Goal: Information Seeking & Learning: Learn about a topic

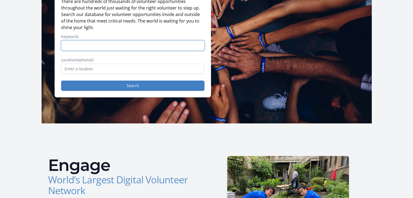
scroll to position [68, 0]
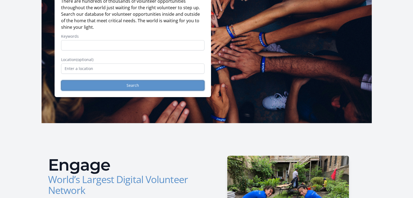
click at [160, 84] on button "Search" at bounding box center [132, 85] width 143 height 10
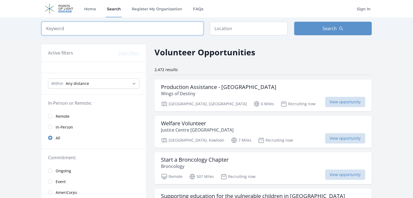
click at [107, 28] on input "search" at bounding box center [123, 29] width 162 height 14
type input "product"
click button "submit" at bounding box center [0, 0] width 0 height 0
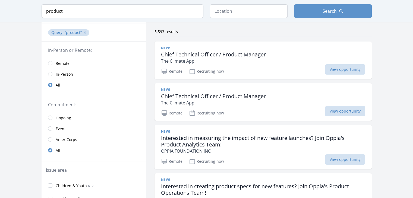
scroll to position [50, 0]
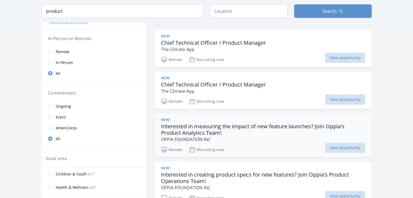
click at [190, 126] on h3 "Interested in measuring the impact of new feature launches? Join Oppia's Produc…" at bounding box center [263, 129] width 204 height 13
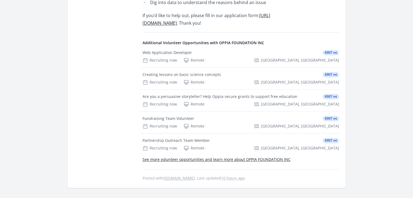
scroll to position [634, 0]
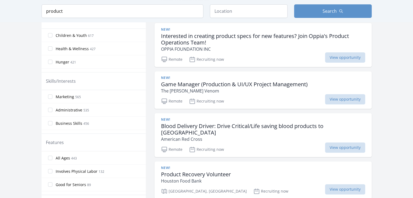
scroll to position [189, 0]
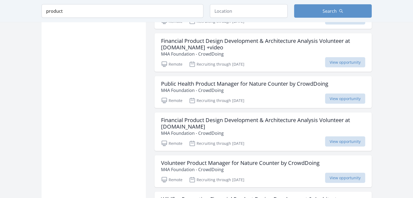
scroll to position [1093, 0]
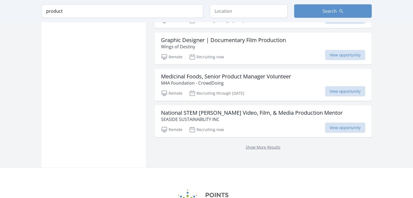
scroll to position [1504, 0]
click at [260, 144] on link "Show More Results" at bounding box center [263, 146] width 35 height 5
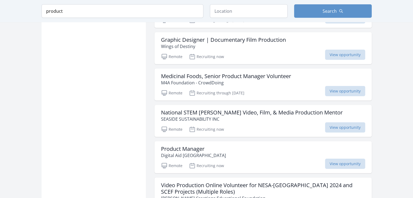
click at [255, 146] on div "Product Manager Digital Aid Seattle" at bounding box center [263, 152] width 204 height 13
click at [171, 146] on h3 "Product Manager" at bounding box center [193, 149] width 65 height 7
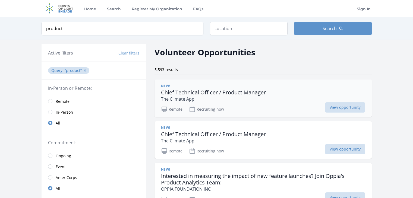
click at [208, 93] on h3 "Chief Technical Officer / Product Manager" at bounding box center [213, 92] width 105 height 7
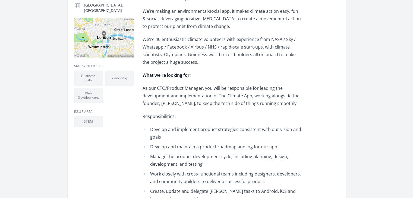
scroll to position [142, 0]
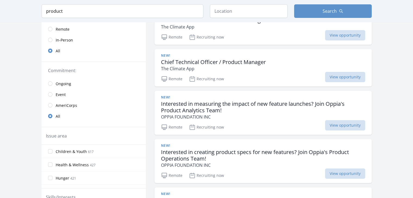
scroll to position [73, 0]
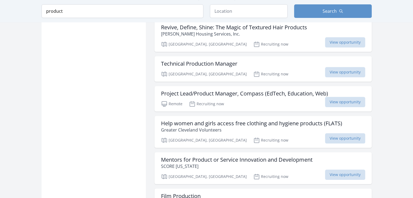
scroll to position [2313, 0]
click at [290, 90] on h3 "Project Lead/Product Manager, Compass (EdTech, Education, Web)" at bounding box center [244, 93] width 167 height 7
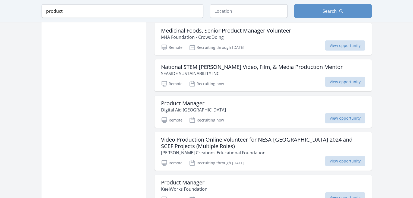
scroll to position [1549, 0]
click at [261, 100] on div "Product Manager Digital Aid Seattle" at bounding box center [263, 106] width 204 height 13
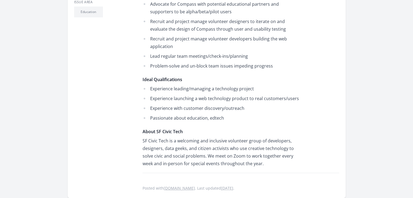
scroll to position [233, 0]
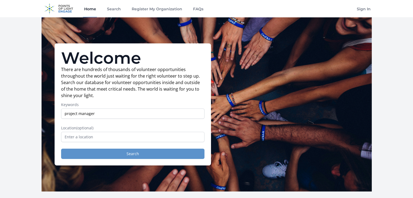
type input "project manager"
click at [144, 153] on button "Search" at bounding box center [132, 154] width 143 height 10
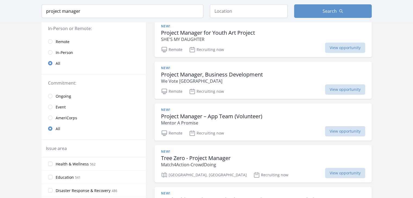
scroll to position [62, 0]
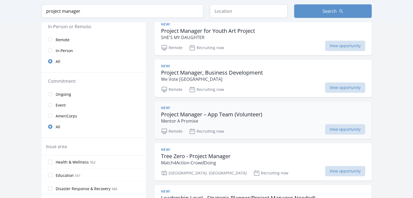
click at [217, 115] on h3 "Project Manager – App Team (Volunteer)" at bounding box center [211, 114] width 101 height 7
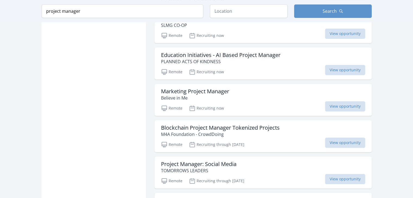
scroll to position [484, 0]
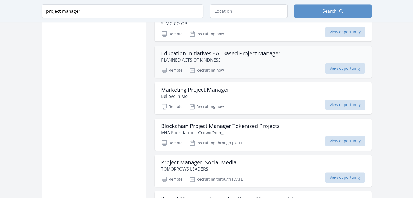
click at [212, 54] on h3 "Education Initiatives - AI Based Project Manager" at bounding box center [220, 53] width 119 height 7
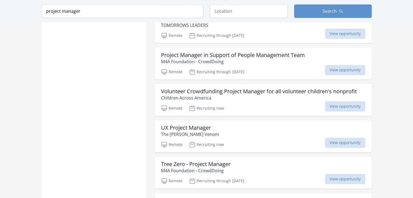
scroll to position [628, 0]
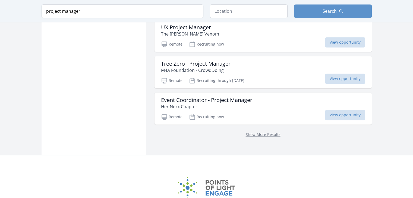
scroll to position [729, 0]
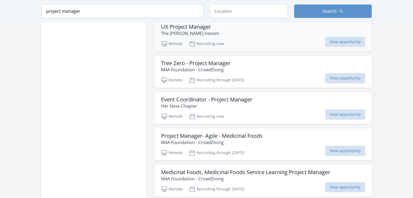
click at [209, 35] on div "UX Project Manager The Donovan's Venom Remote Recruiting now View opportunity" at bounding box center [263, 35] width 217 height 32
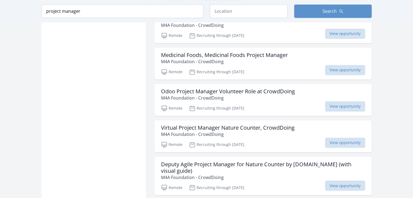
scroll to position [883, 0]
click at [241, 89] on h3 "Odoo Project Manager Volunteer Role at CrowdDoing" at bounding box center [228, 91] width 134 height 7
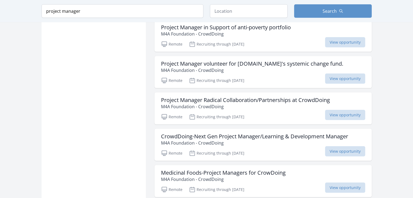
scroll to position [1325, 0]
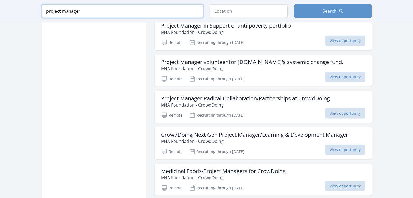
drag, startPoint x: 102, startPoint y: 10, endPoint x: 0, endPoint y: 8, distance: 101.6
click at [0, 8] on div "Keyword project manager Location Search" at bounding box center [206, 11] width 413 height 22
type input "agile"
click button "submit" at bounding box center [0, 0] width 0 height 0
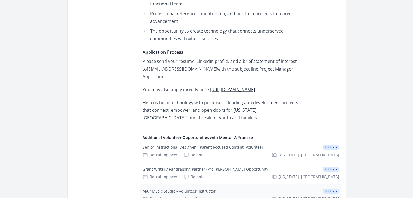
scroll to position [682, 0]
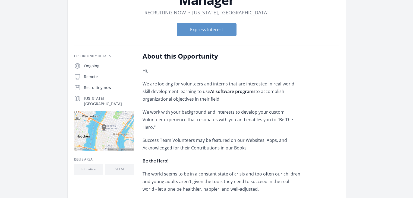
scroll to position [61, 0]
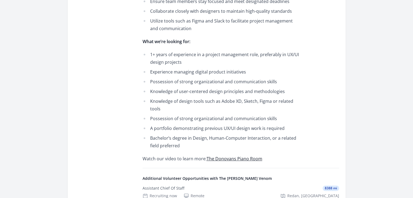
scroll to position [257, 0]
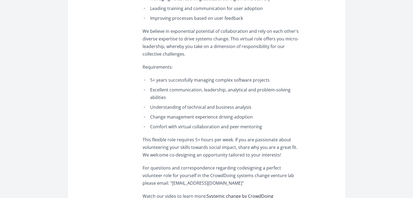
scroll to position [262, 0]
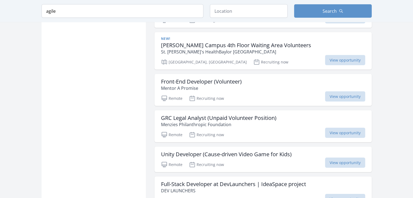
scroll to position [1156, 0]
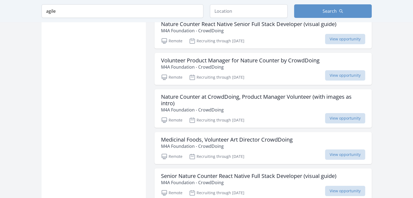
scroll to position [2014, 0]
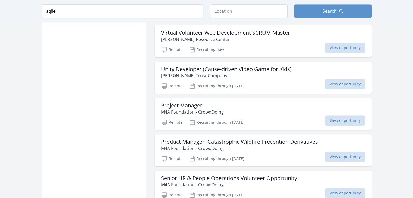
scroll to position [2511, 0]
